Goal: Task Accomplishment & Management: Manage account settings

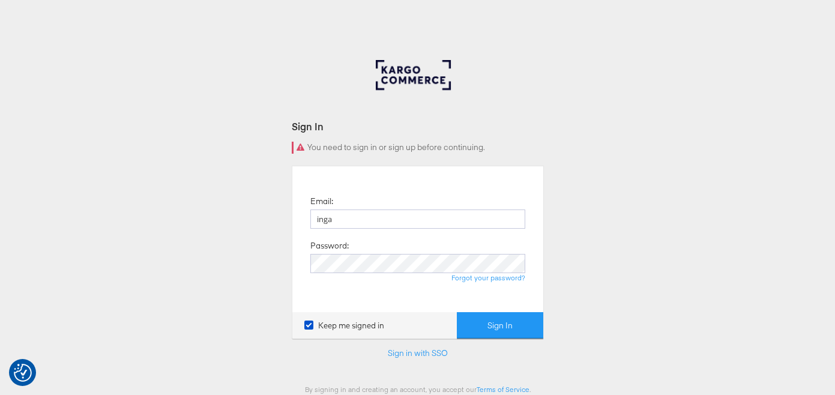
type input "inga.slosarova@kargo.com"
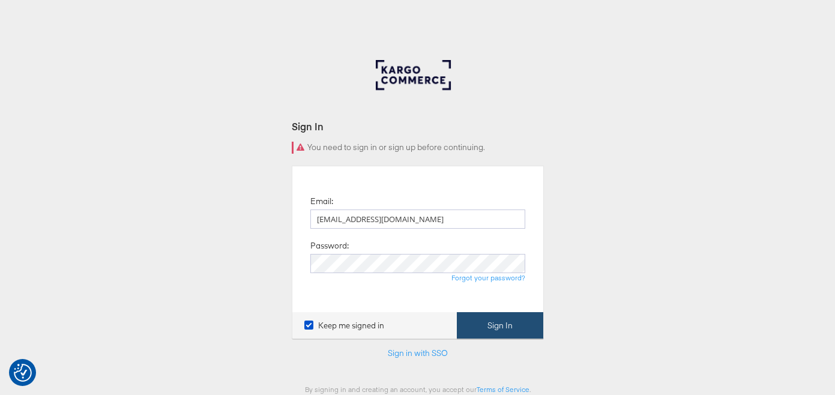
click at [499, 322] on button "Sign In" at bounding box center [500, 325] width 86 height 27
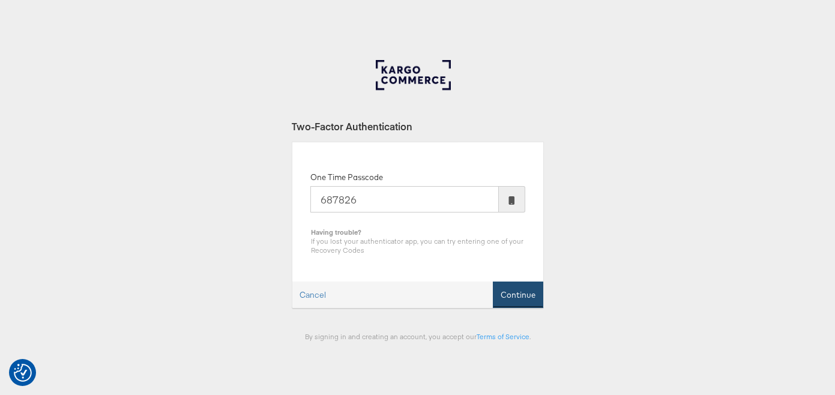
type input "687826"
click at [522, 292] on button "Continue" at bounding box center [518, 295] width 50 height 27
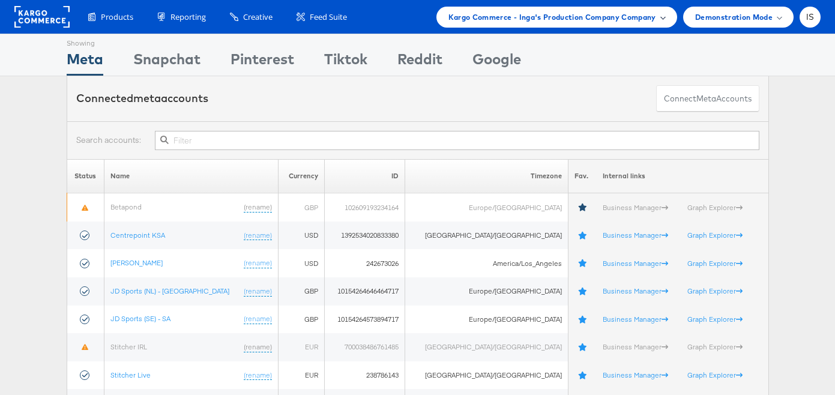
click at [657, 20] on div "Kargo Commerce - Inga's Production Company Company" at bounding box center [556, 17] width 217 height 13
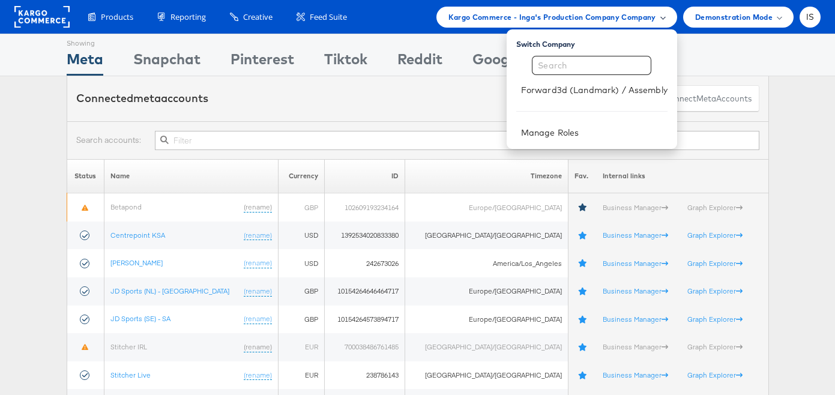
click at [657, 20] on div "Kargo Commerce - Inga's Production Company Company" at bounding box center [556, 17] width 217 height 13
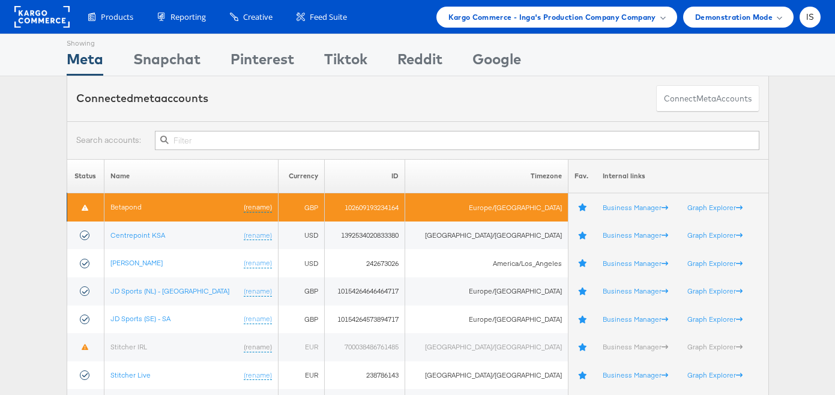
scroll to position [67, 0]
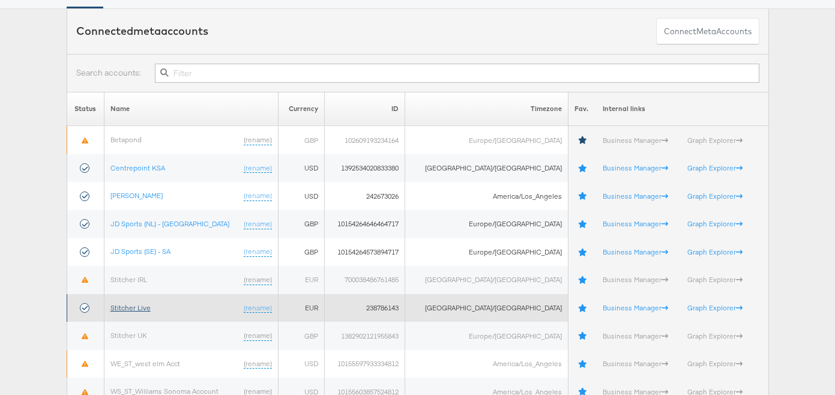
click at [134, 307] on link "Stitcher Live" at bounding box center [130, 307] width 40 height 9
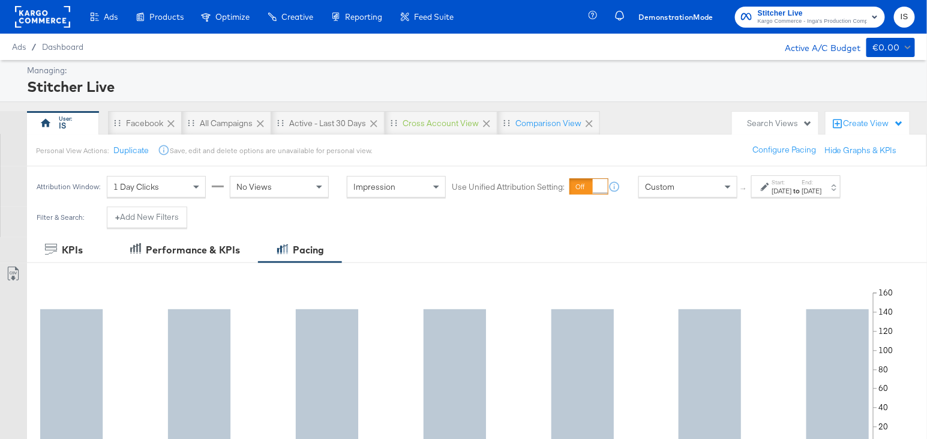
click at [811, 14] on span "Stitcher Live" at bounding box center [812, 13] width 109 height 13
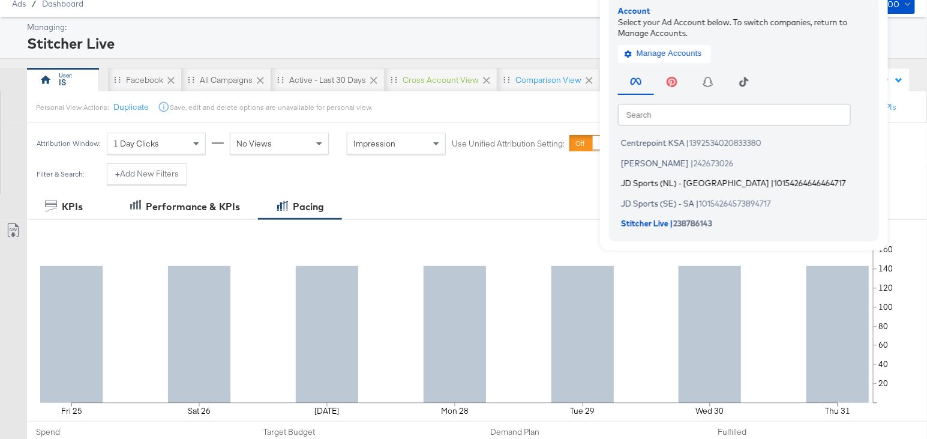
scroll to position [38, 0]
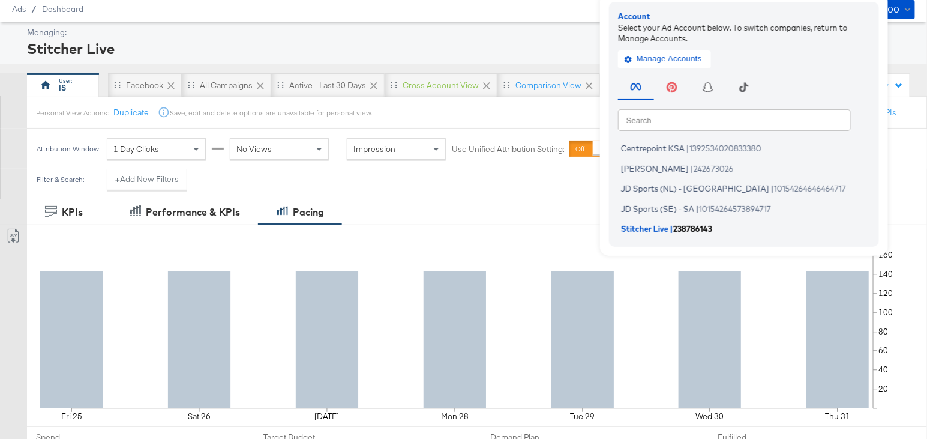
click at [645, 229] on span "Stitcher Live" at bounding box center [644, 229] width 47 height 10
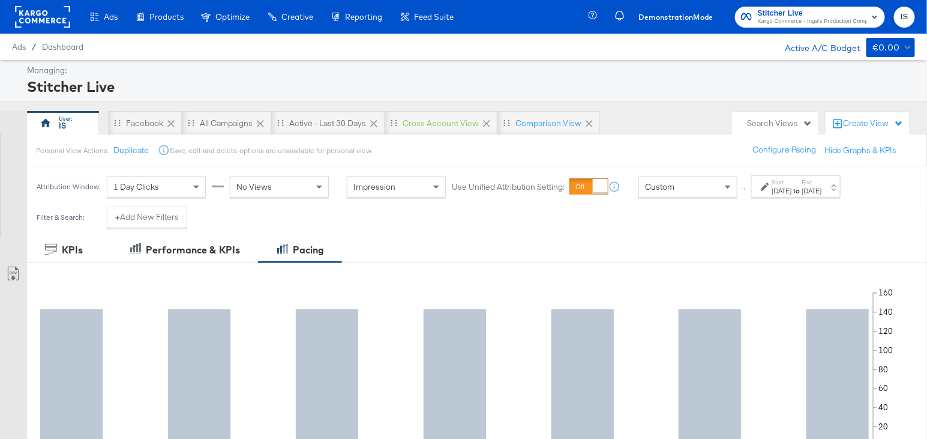
click at [819, 13] on span "Stitcher Live" at bounding box center [812, 13] width 109 height 13
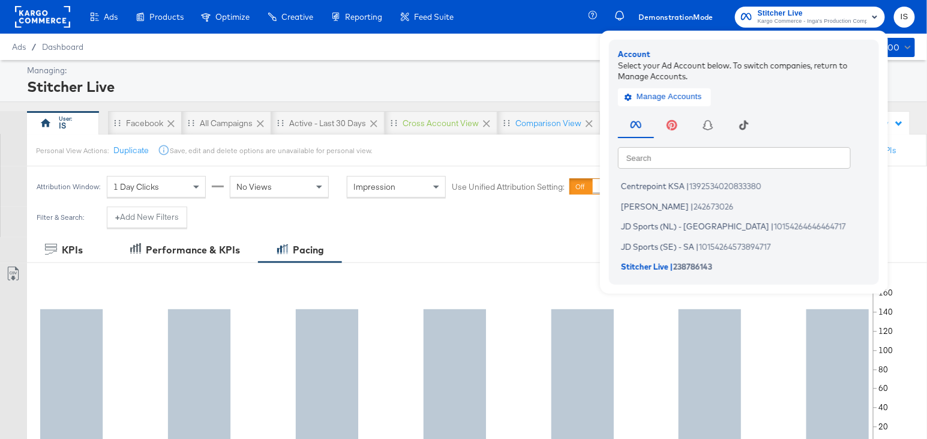
click at [33, 13] on rect at bounding box center [42, 17] width 55 height 22
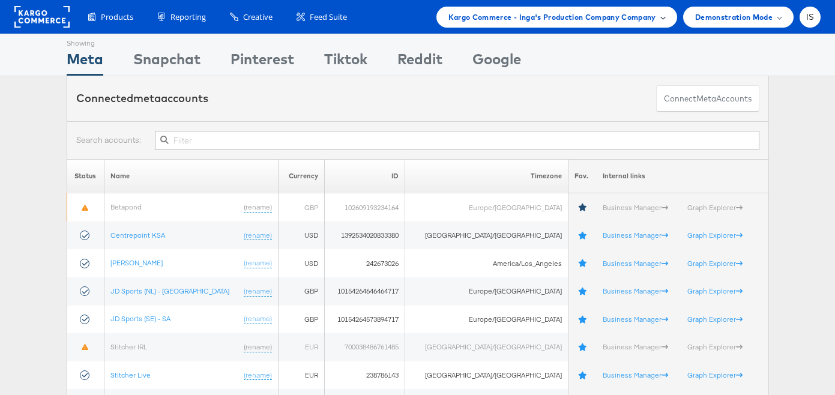
click at [658, 14] on div "Kargo Commerce - Inga's Production Company Company" at bounding box center [556, 17] width 217 height 13
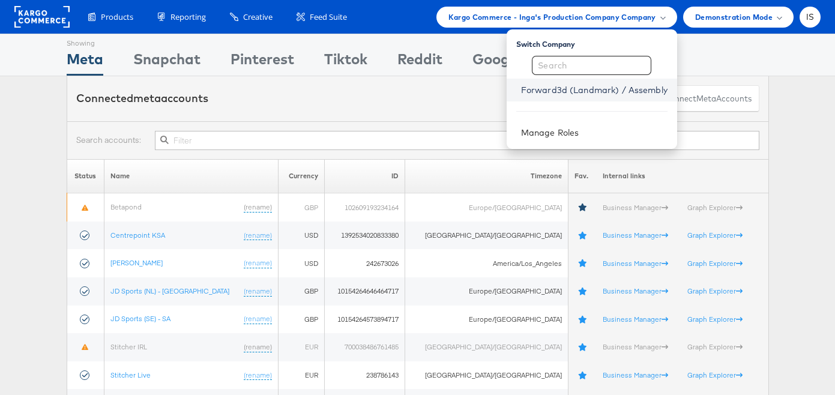
click at [588, 92] on link "Forward3d (Landmark) / Assembly" at bounding box center [594, 90] width 146 height 12
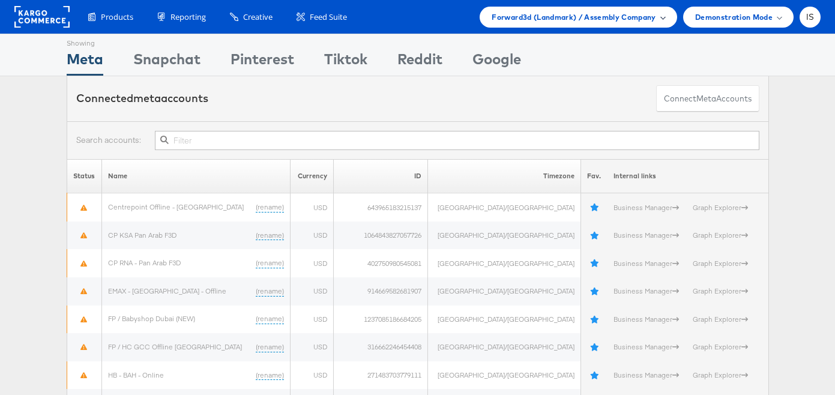
click at [611, 16] on span "Forward3d (Landmark) / Assembly Company" at bounding box center [574, 17] width 164 height 13
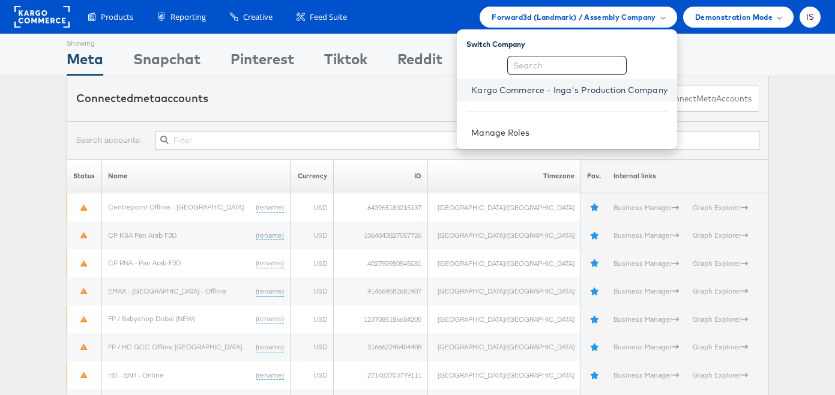
click at [584, 94] on link "Kargo Commerce - Inga's Production Company" at bounding box center [569, 90] width 196 height 12
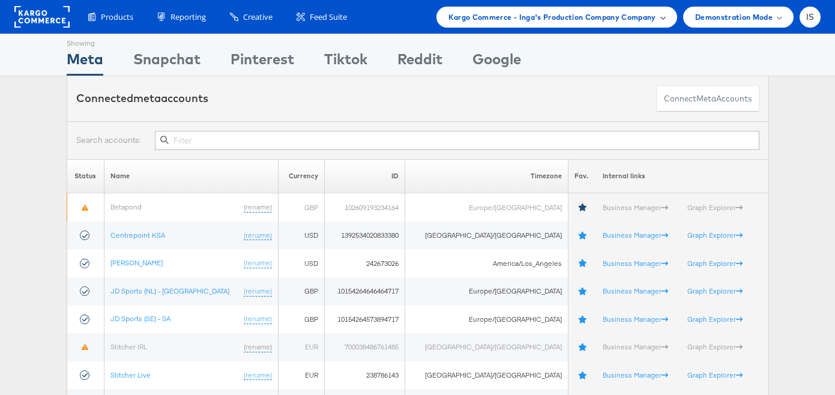
click at [559, 11] on span "Kargo Commerce - Inga's Production Company Company" at bounding box center [552, 17] width 208 height 13
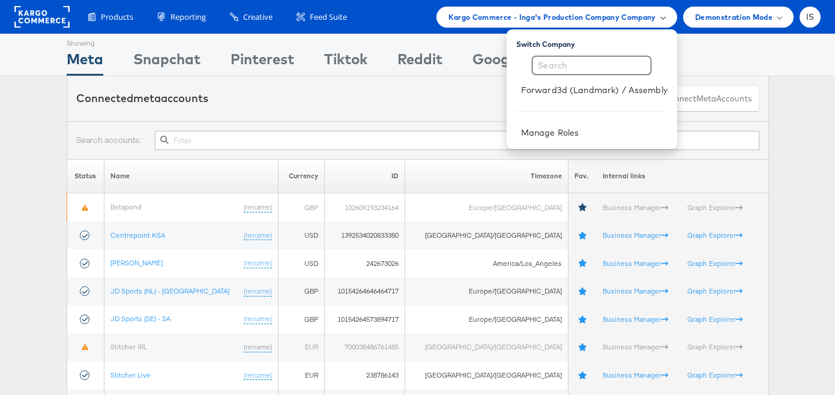
click at [559, 11] on span "Kargo Commerce - Inga's Production Company Company" at bounding box center [552, 17] width 208 height 13
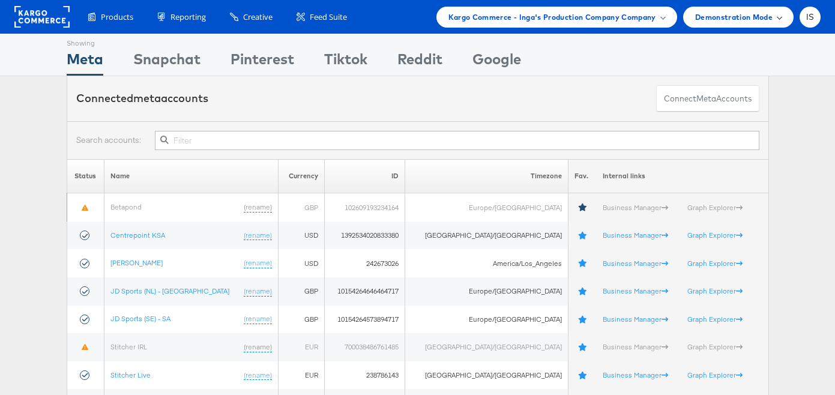
click at [731, 17] on span "Demonstration Mode" at bounding box center [733, 17] width 77 height 13
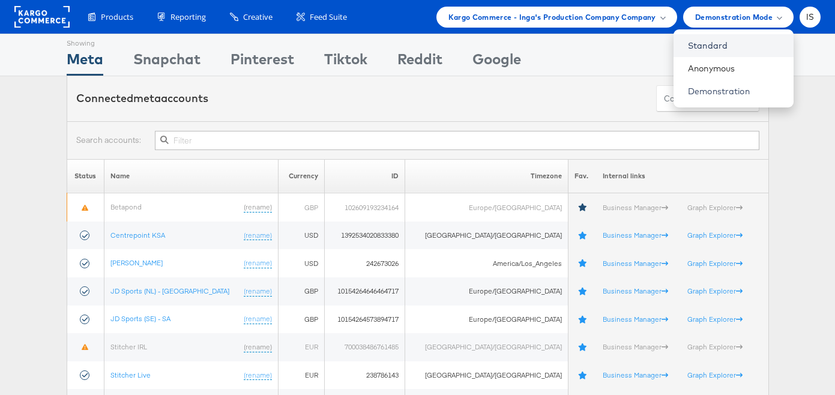
click at [724, 46] on link "Standard" at bounding box center [736, 46] width 96 height 12
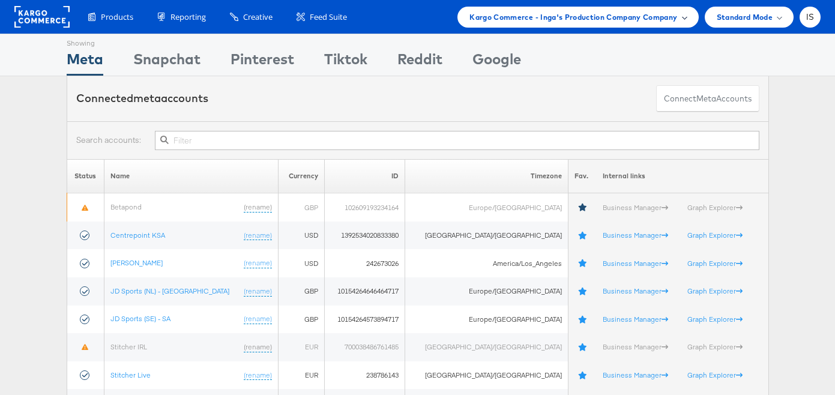
click at [668, 18] on span "Kargo Commerce - Inga's Production Company Company" at bounding box center [573, 17] width 208 height 13
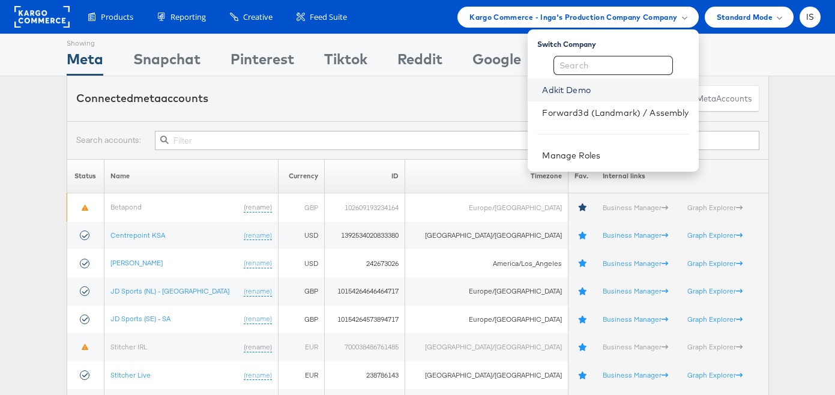
click at [592, 91] on link "Adkit Demo" at bounding box center [615, 90] width 146 height 12
